Goal: Task Accomplishment & Management: Manage account settings

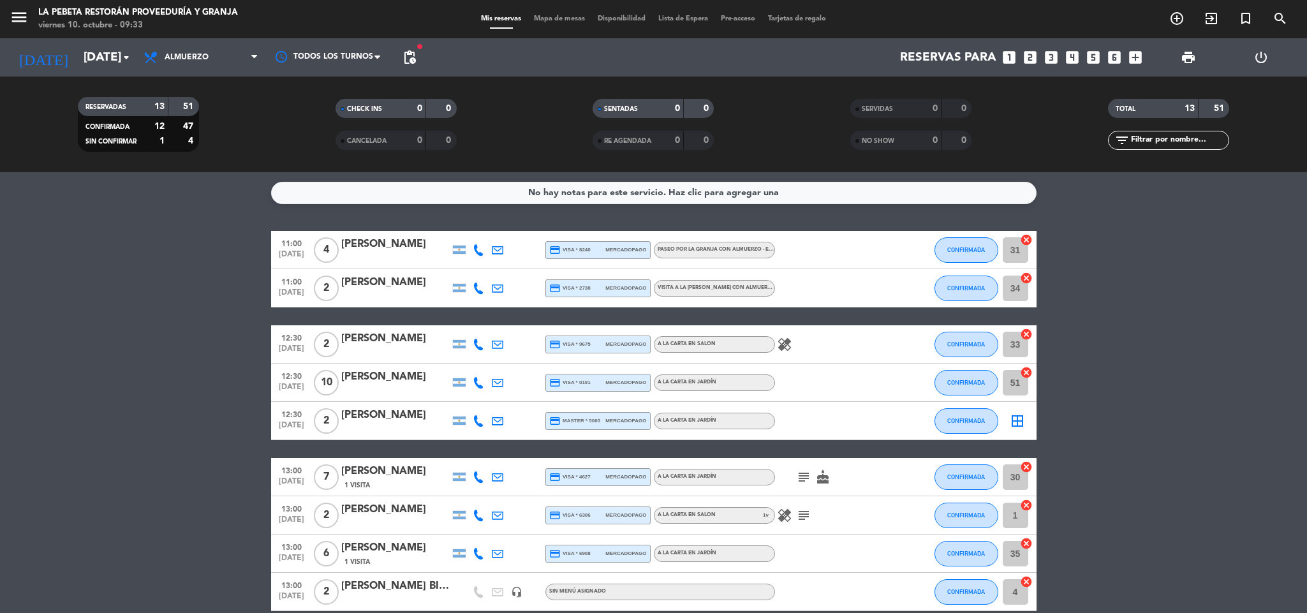
click at [804, 475] on icon "subject" at bounding box center [803, 476] width 15 height 15
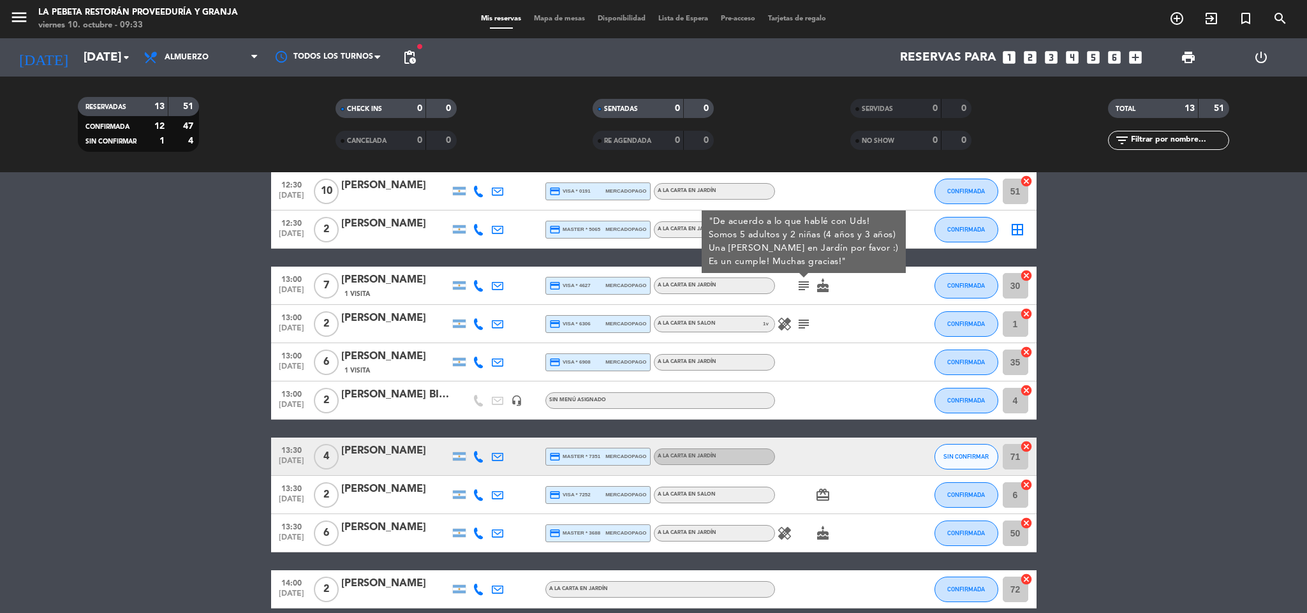
scroll to position [251, 0]
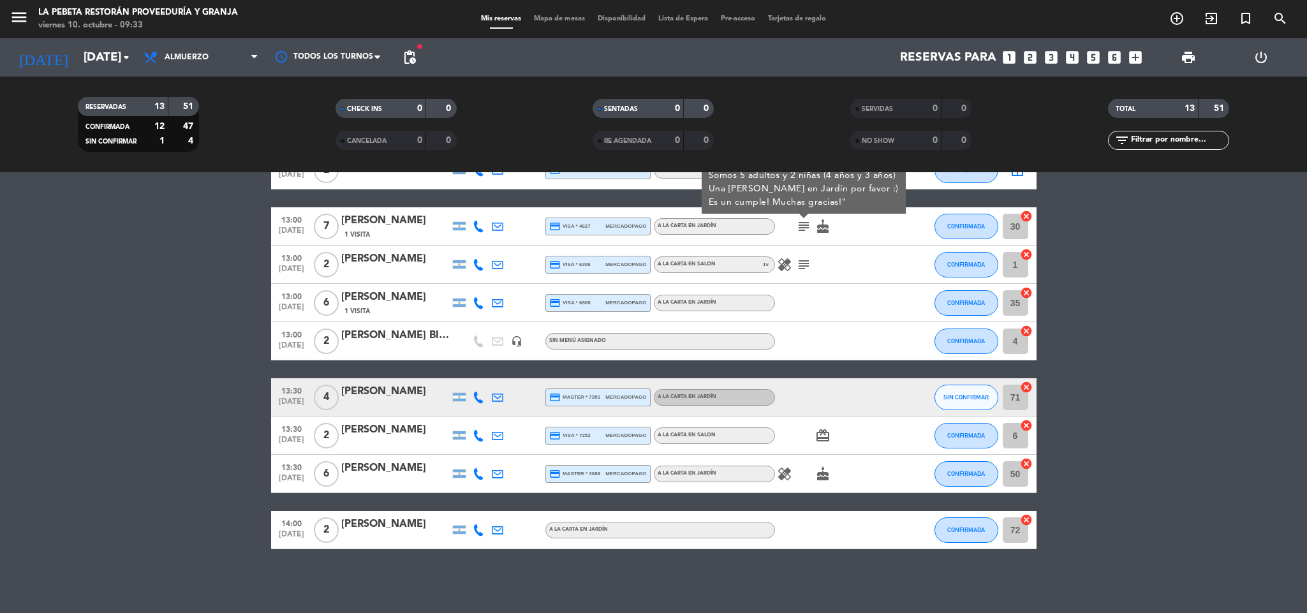
click at [815, 265] on div "healing subject" at bounding box center [832, 265] width 115 height 38
click at [807, 263] on icon "subject" at bounding box center [803, 264] width 15 height 15
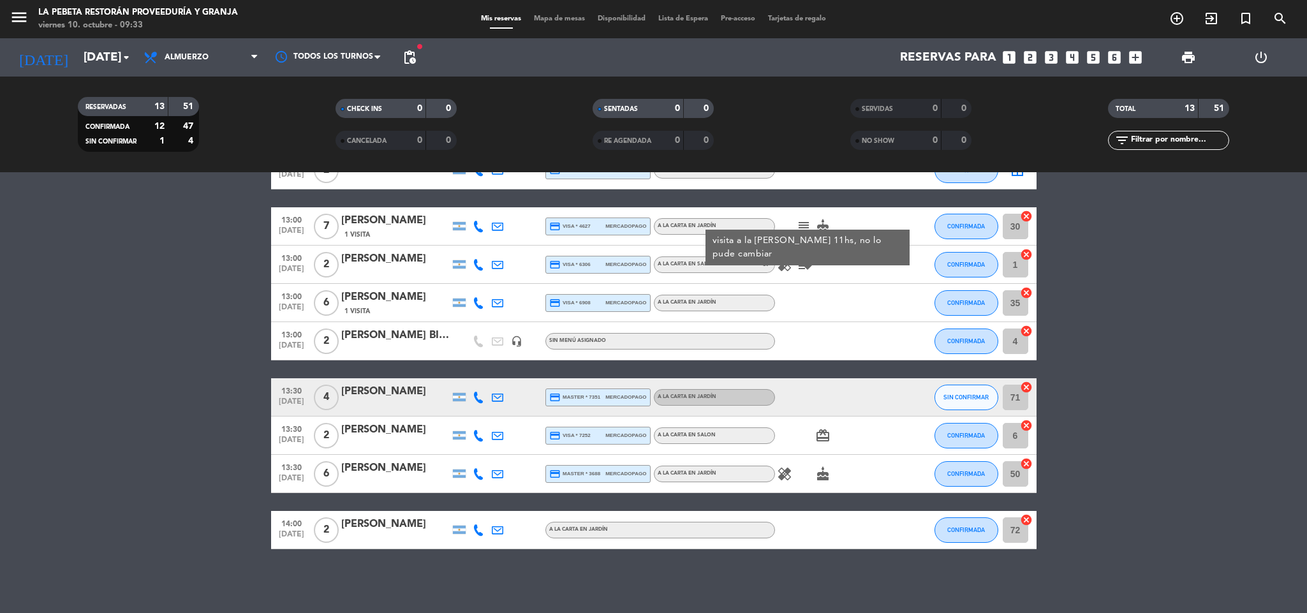
click at [477, 263] on icon at bounding box center [478, 264] width 11 height 11
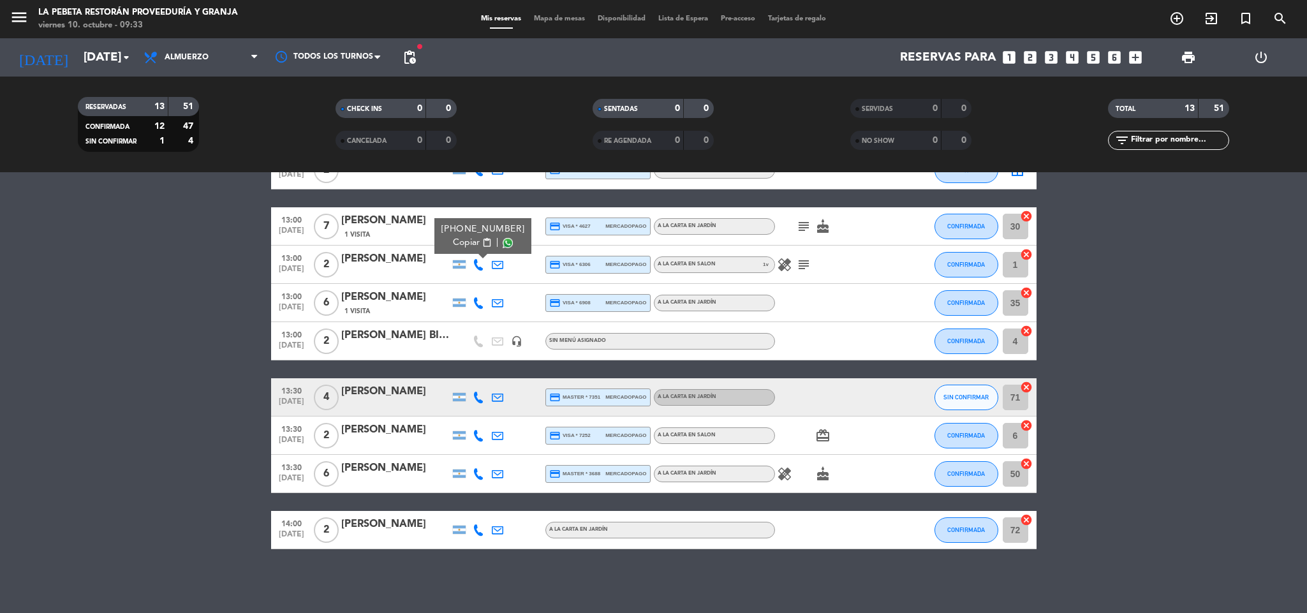
drag, startPoint x: 515, startPoint y: 230, endPoint x: 442, endPoint y: 230, distance: 73.3
click at [442, 230] on div "[PHONE_NUMBER] Copiar content_paste |" at bounding box center [482, 236] width 97 height 36
copy div "[PHONE_NUMBER]"
click at [289, 259] on span "13:00" at bounding box center [292, 257] width 32 height 15
click at [293, 257] on span "13:00" at bounding box center [292, 257] width 32 height 15
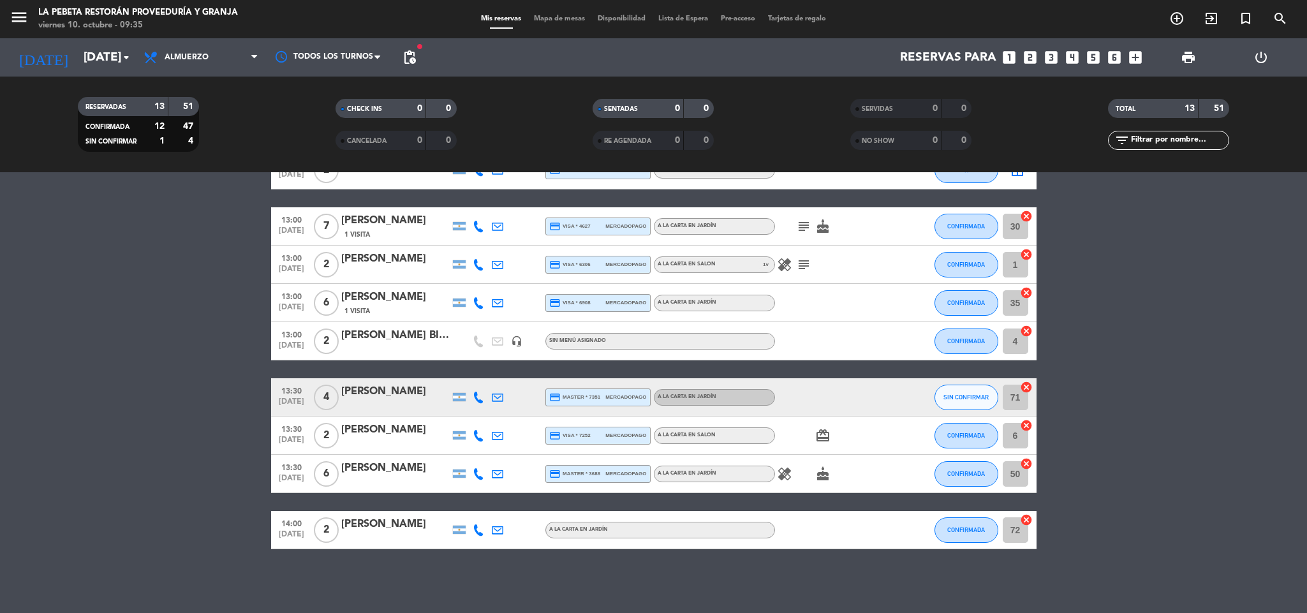
click at [397, 259] on div "[PERSON_NAME]" at bounding box center [395, 259] width 108 height 17
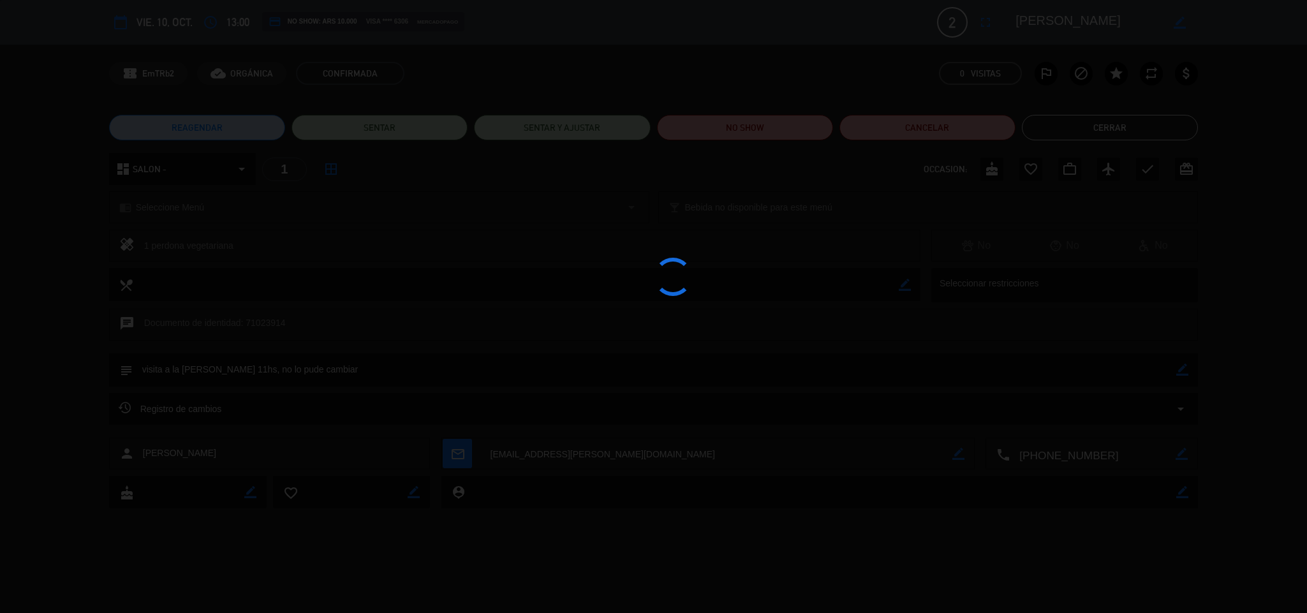
click at [397, 259] on div at bounding box center [653, 306] width 1307 height 613
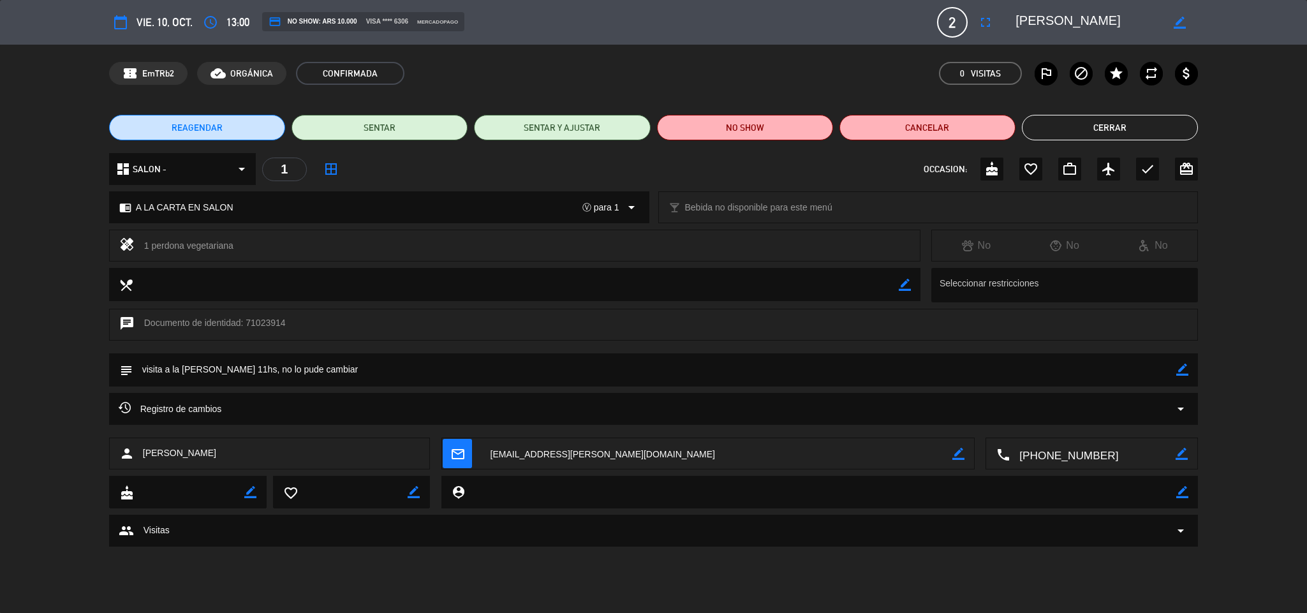
click at [236, 25] on span "13:00" at bounding box center [237, 22] width 23 height 18
click at [213, 19] on icon "access_time" at bounding box center [210, 22] width 15 height 15
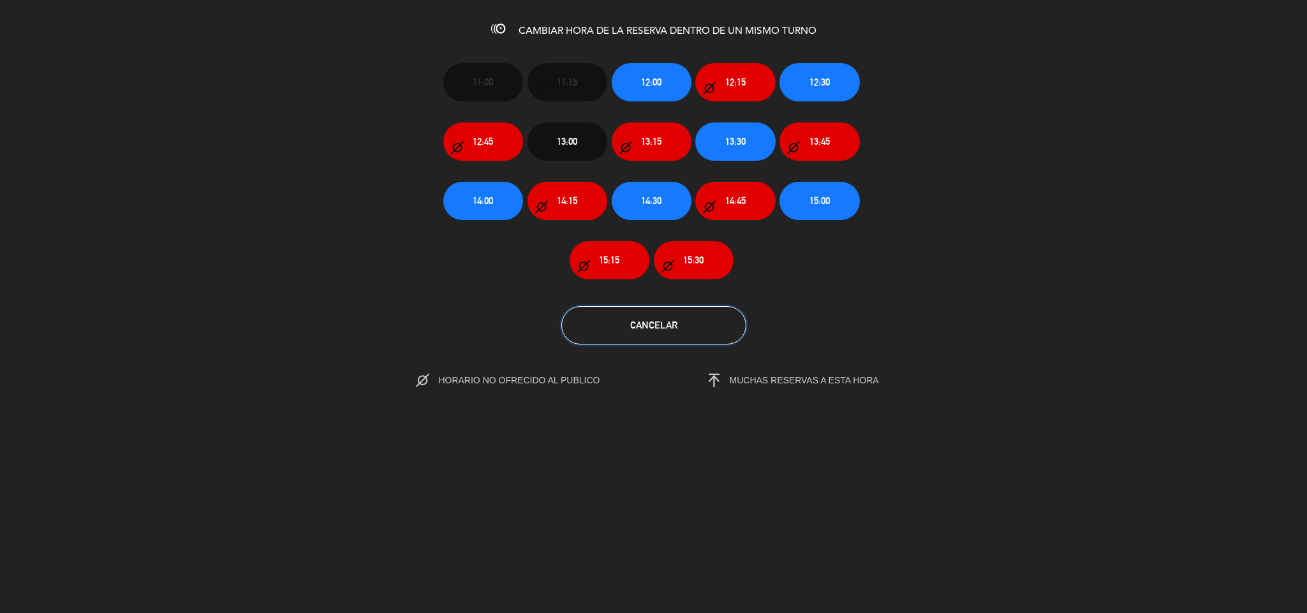
click at [714, 335] on button "Cancelar" at bounding box center [653, 325] width 185 height 38
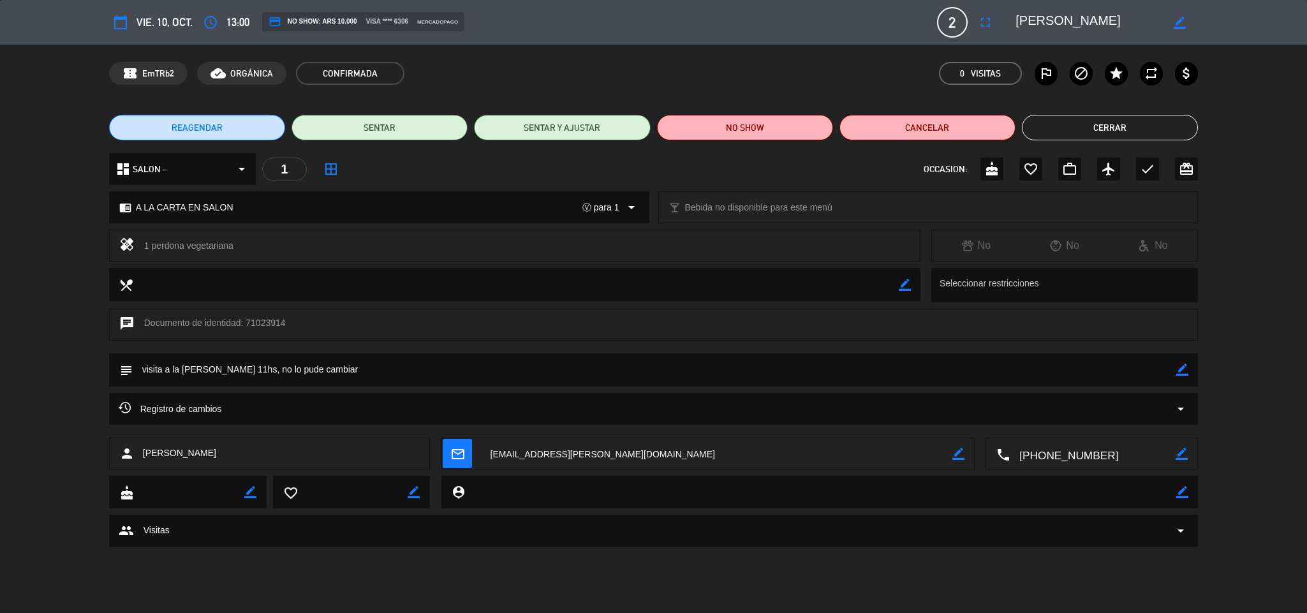
click at [0, 313] on div "chat Documento de identidad: 71023914" at bounding box center [653, 331] width 1307 height 45
type input "[EMAIL_ADDRESS][DOMAIN_NAME]"
click at [1106, 128] on button "Cerrar" at bounding box center [1110, 128] width 176 height 26
